Goal: Navigation & Orientation: Find specific page/section

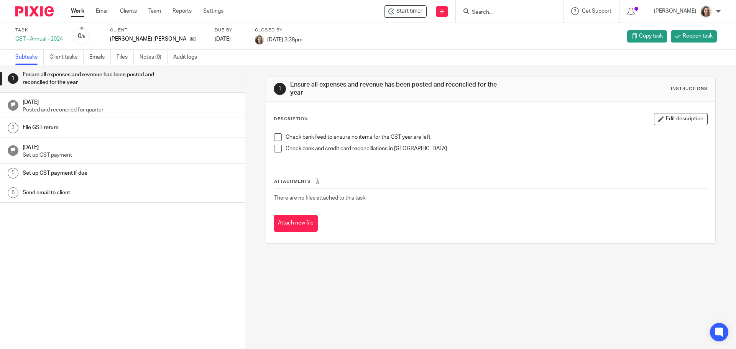
click at [77, 11] on link "Work" at bounding box center [77, 11] width 13 height 8
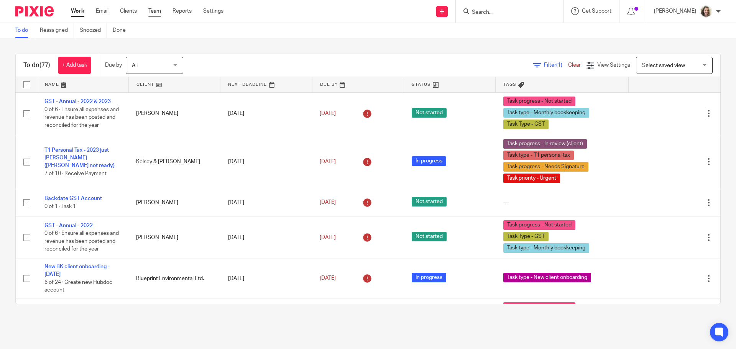
click at [155, 12] on link "Team" at bounding box center [154, 11] width 13 height 8
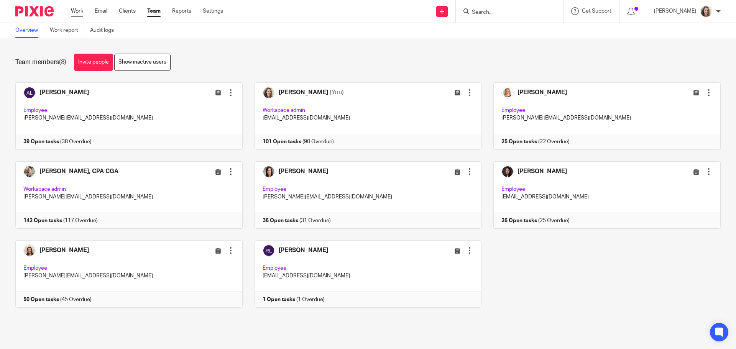
click at [76, 14] on link "Work" at bounding box center [77, 11] width 12 height 8
